Goal: Information Seeking & Learning: Understand process/instructions

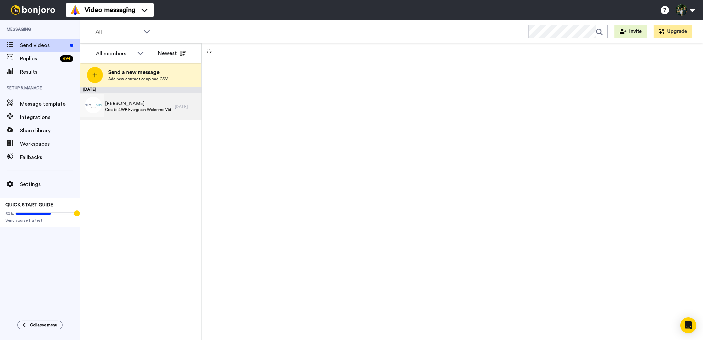
click at [150, 105] on span "Tanja Bird" at bounding box center [138, 103] width 67 height 7
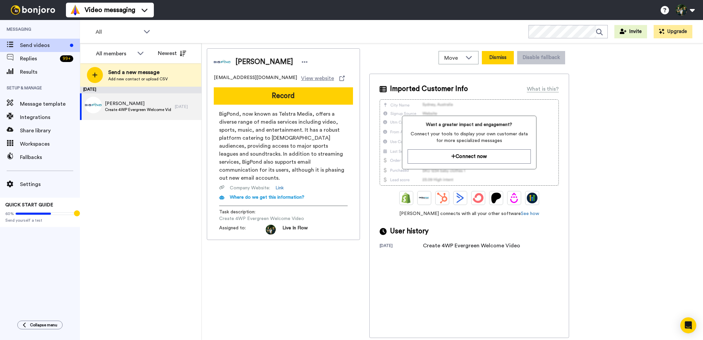
click at [498, 56] on button "Dismiss" at bounding box center [498, 57] width 32 height 13
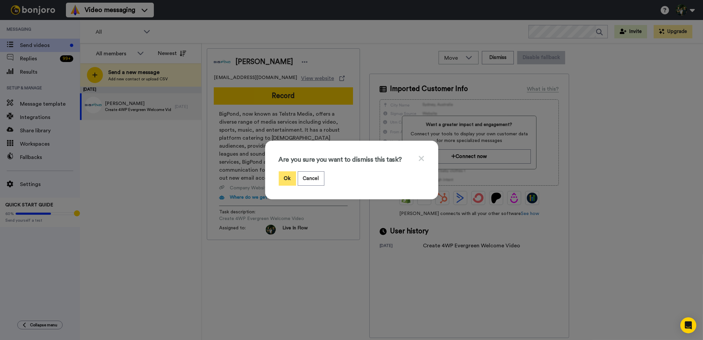
click at [285, 175] on button "Ok" at bounding box center [287, 178] width 17 height 14
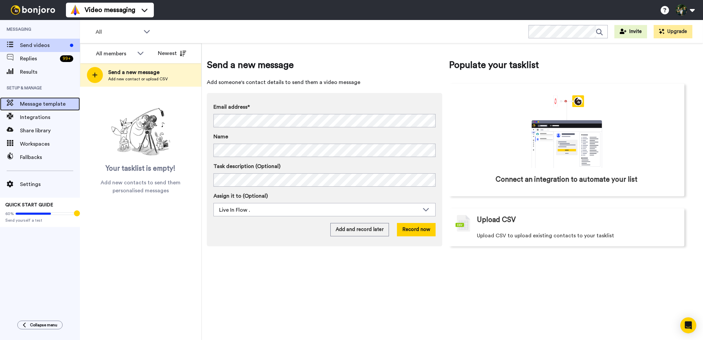
click at [48, 107] on span "Message template" at bounding box center [50, 104] width 60 height 8
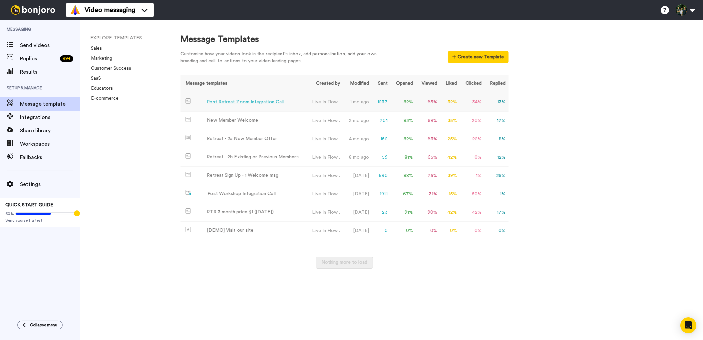
click at [234, 101] on div "Post Retreat Zoom Integration Call" at bounding box center [245, 102] width 77 height 7
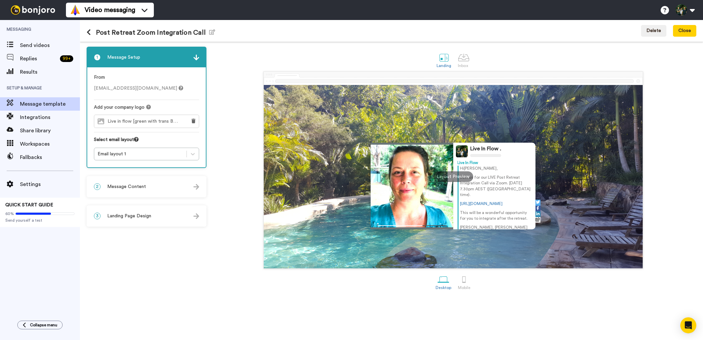
click at [142, 185] on span "Message Content" at bounding box center [126, 186] width 39 height 7
